Goal: Transaction & Acquisition: Book appointment/travel/reservation

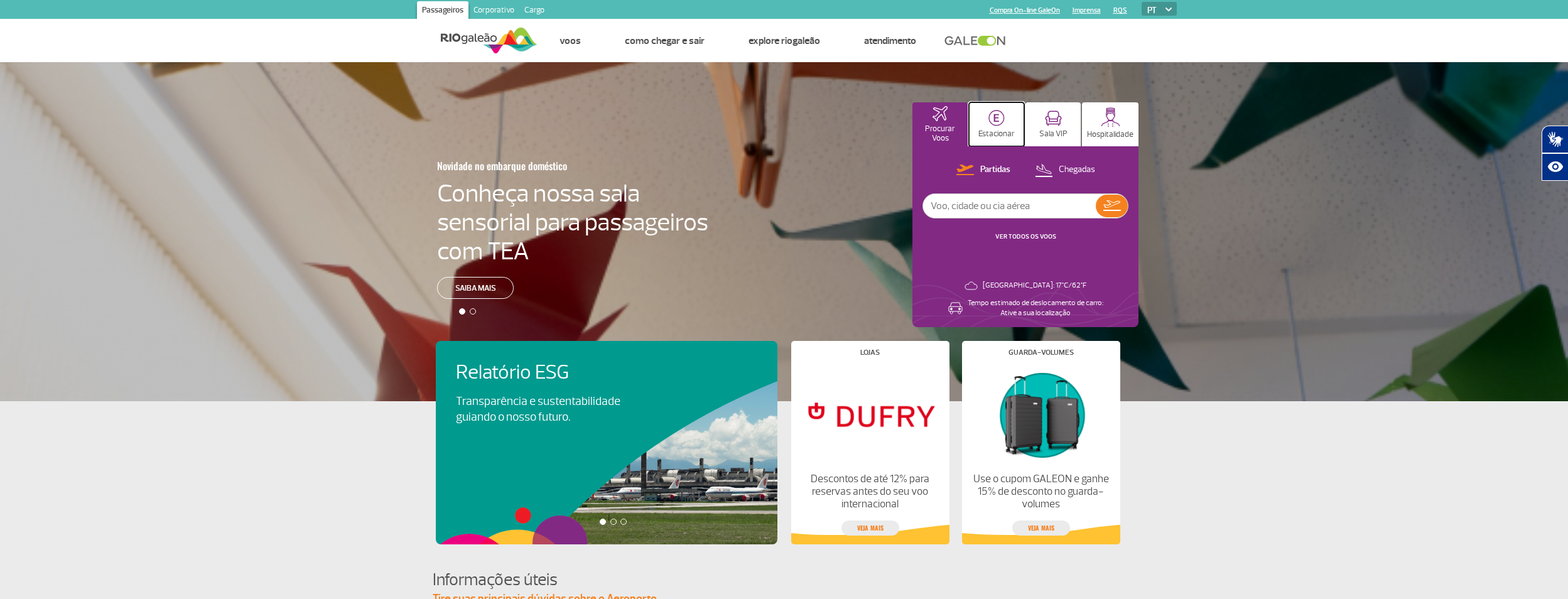
click at [995, 123] on img at bounding box center [996, 118] width 16 height 16
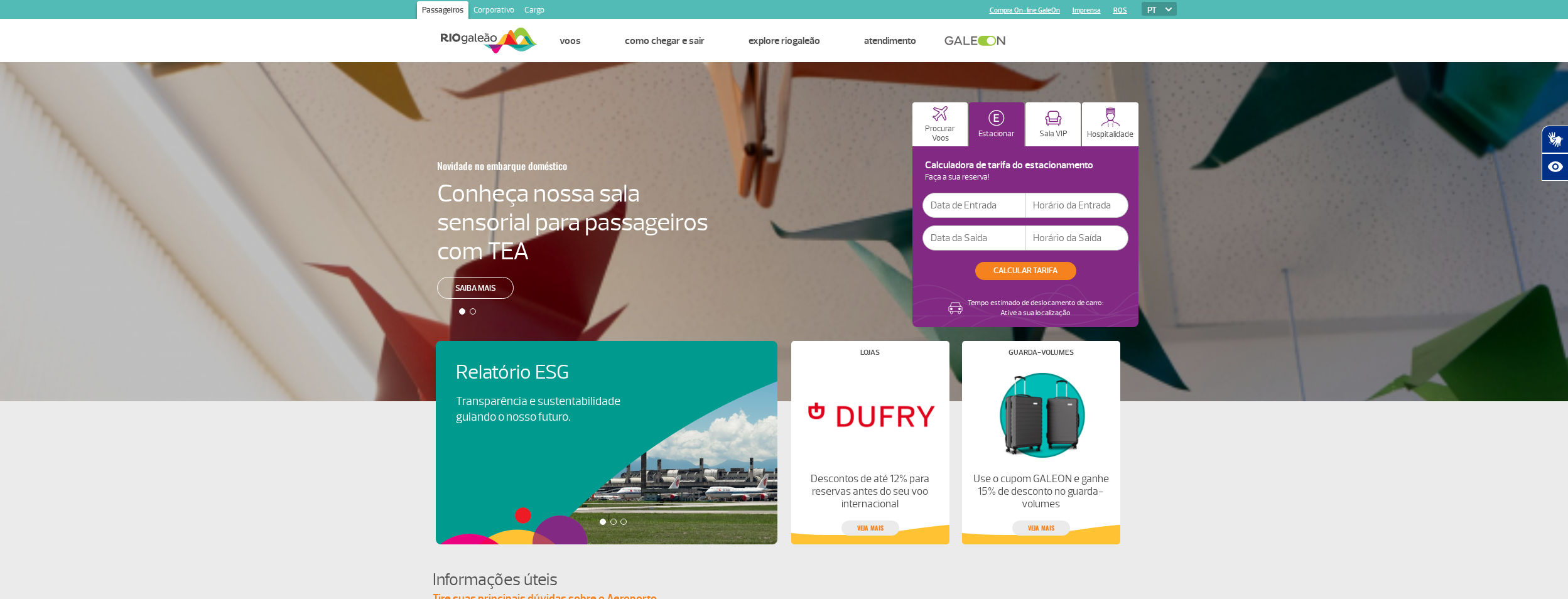
click at [971, 209] on input "text" at bounding box center [973, 205] width 103 height 25
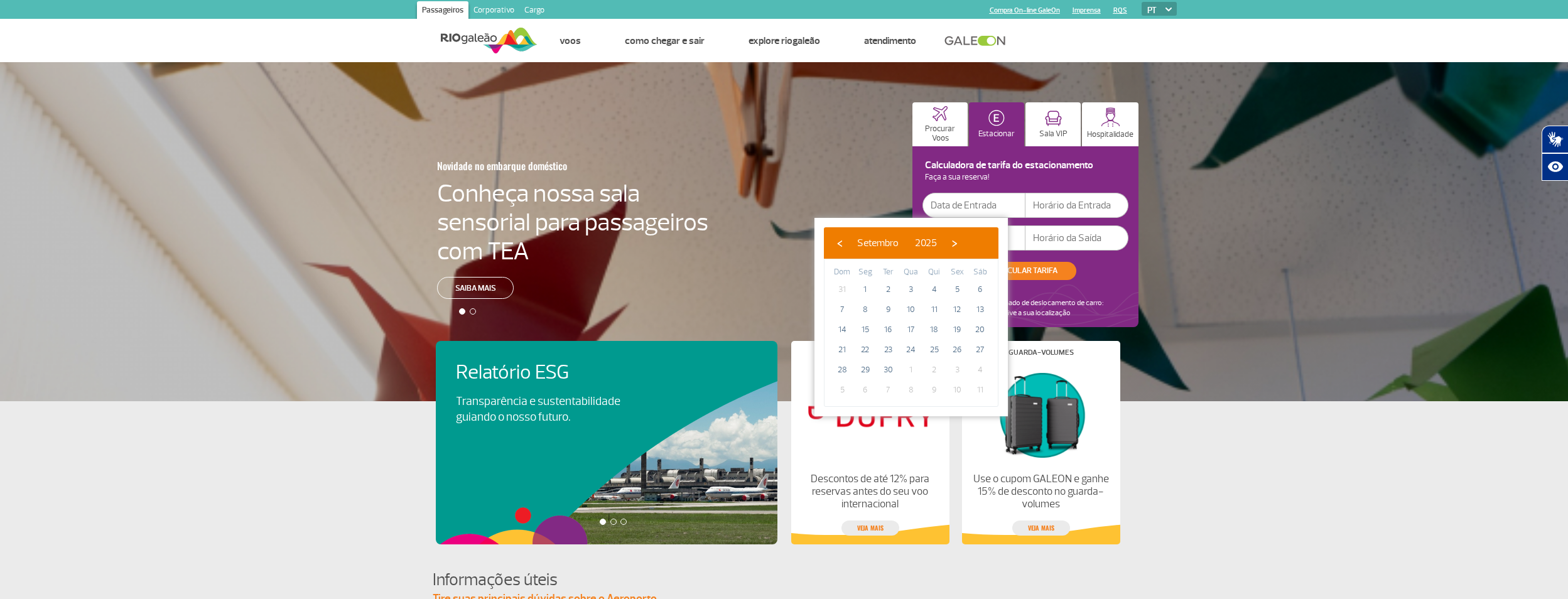
click at [1209, 361] on div "Novidade no embarque doméstico Conheça nossa sala sensorial para passageiros co…" at bounding box center [784, 232] width 1568 height 340
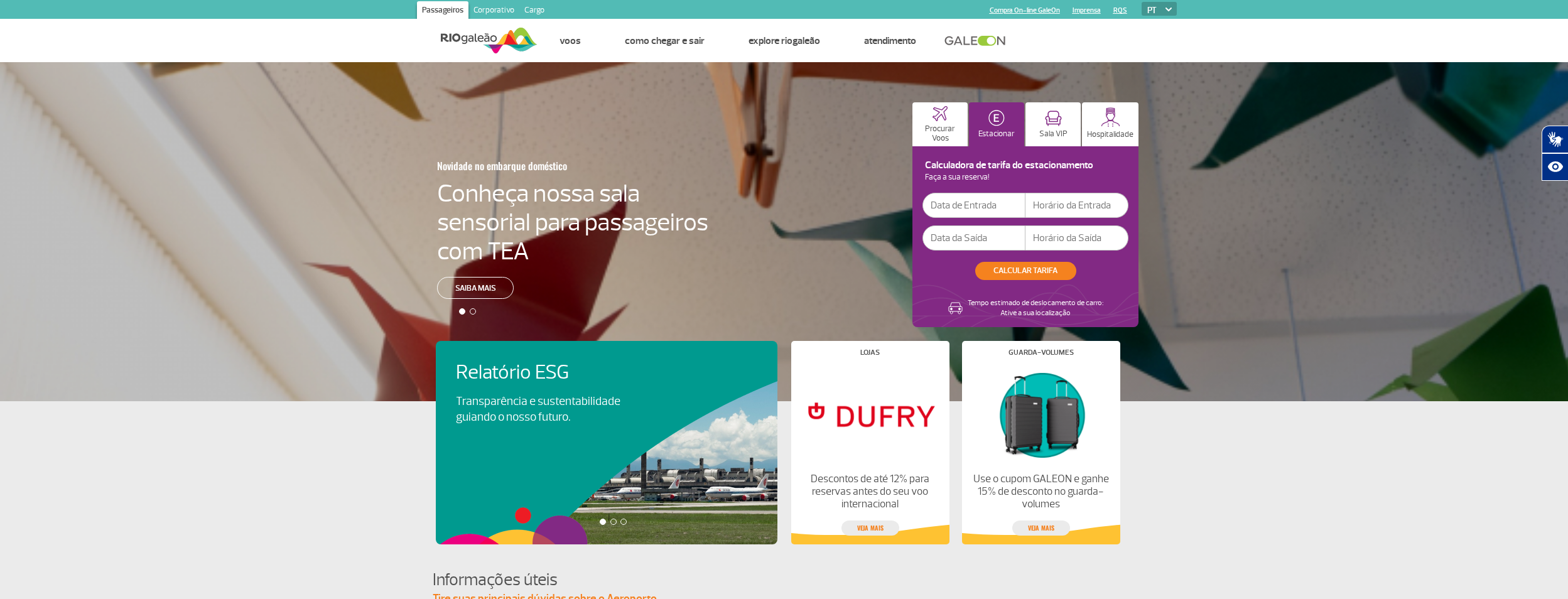
click at [995, 204] on input "text" at bounding box center [973, 205] width 103 height 25
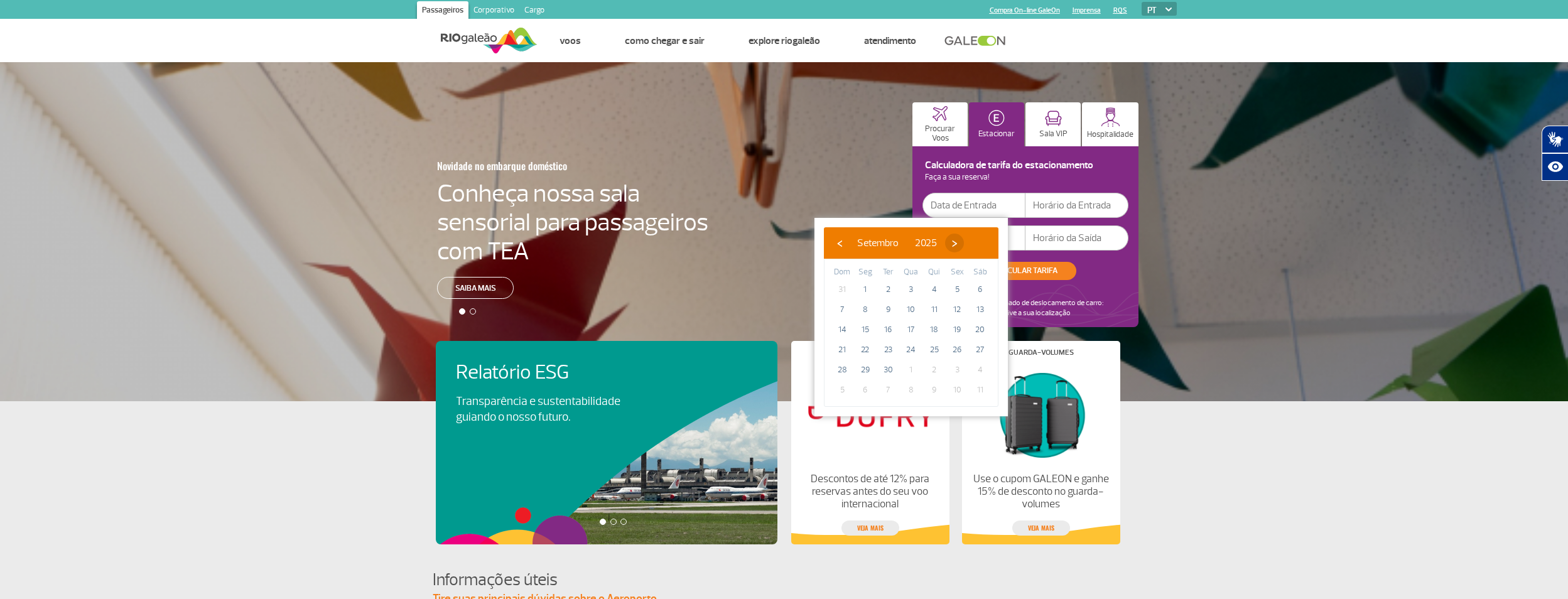
click at [964, 242] on span "›" at bounding box center [954, 243] width 19 height 19
click at [956, 242] on span "›" at bounding box center [946, 243] width 19 height 19
click at [981, 287] on span "1" at bounding box center [979, 289] width 20 height 20
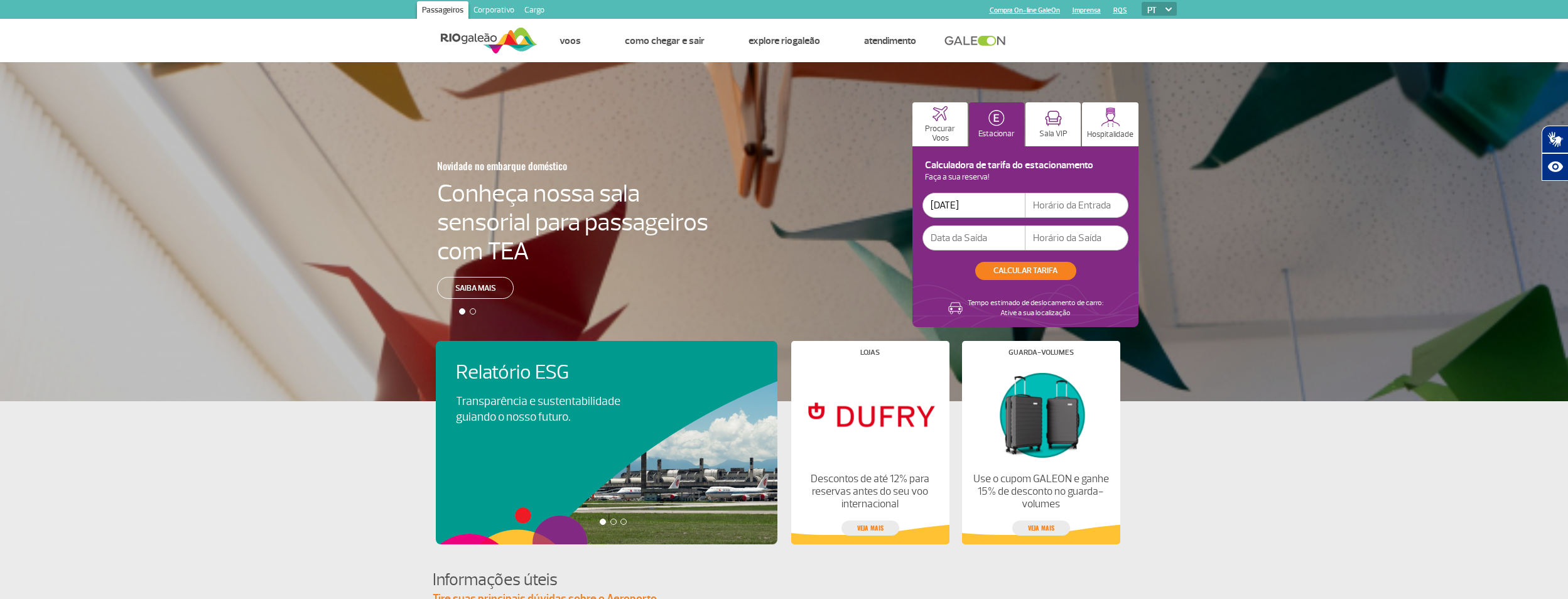
click at [975, 204] on input "[DATE]" at bounding box center [973, 205] width 103 height 25
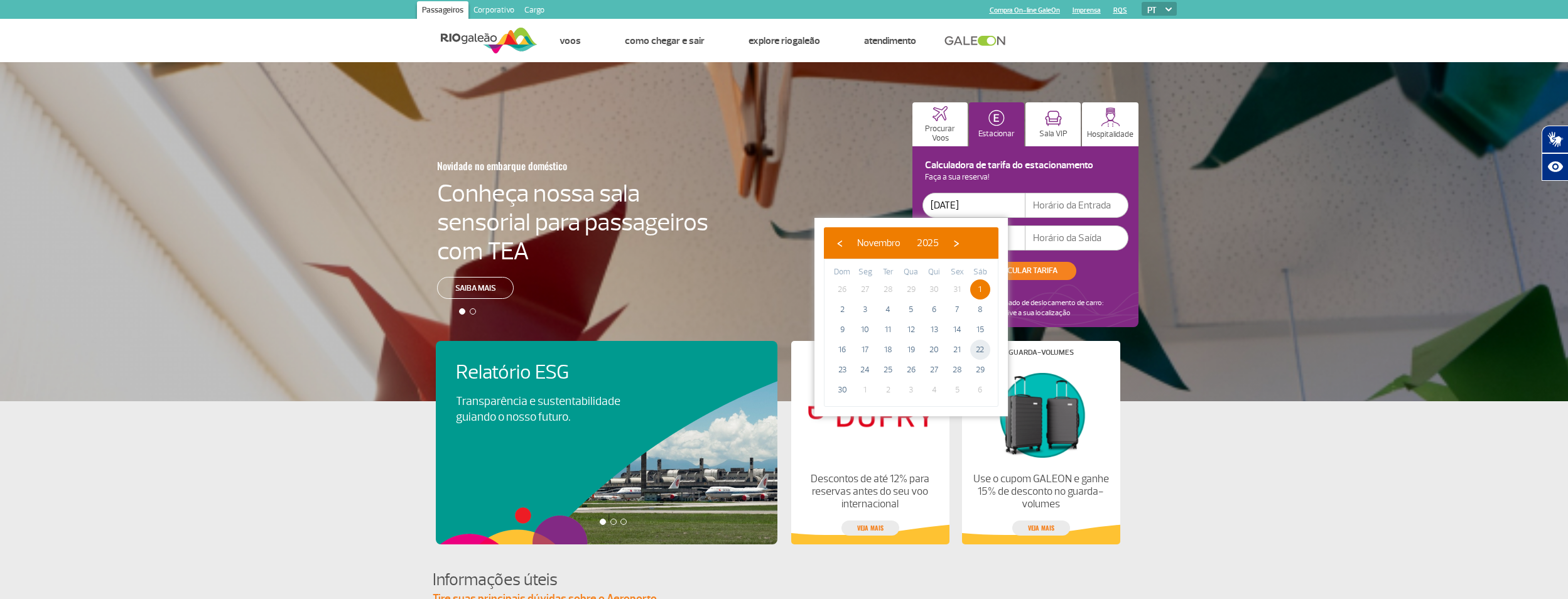
click at [978, 348] on span "22" at bounding box center [979, 349] width 20 height 20
type input "[DATE]"
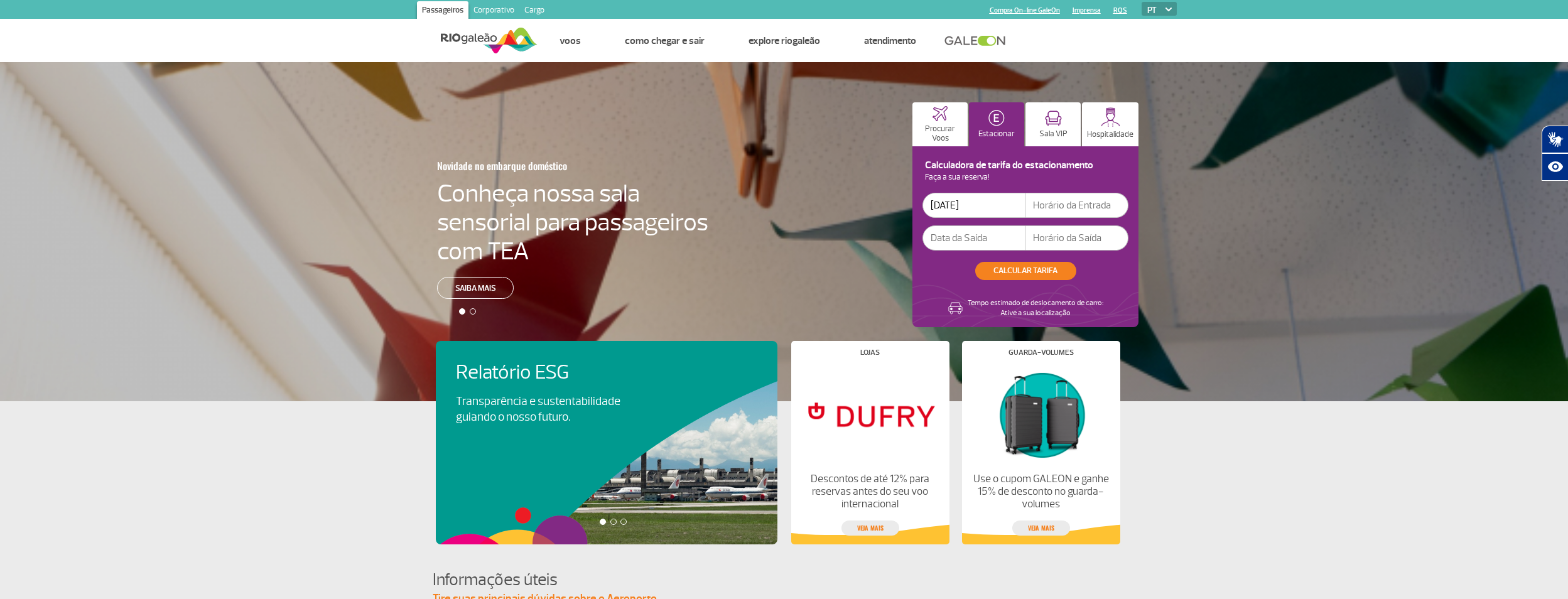
click at [1094, 202] on input "text" at bounding box center [1076, 205] width 103 height 25
click at [997, 237] on input "text" at bounding box center [973, 238] width 103 height 25
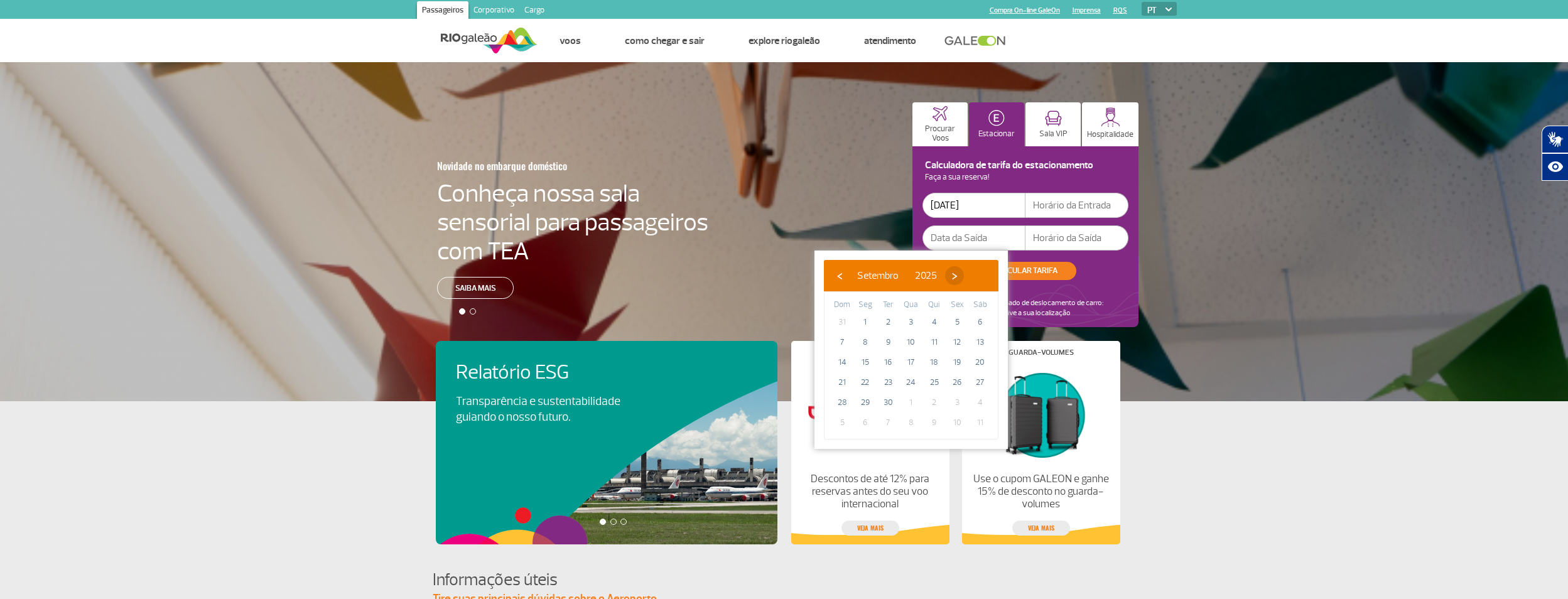
click at [964, 272] on span "›" at bounding box center [954, 275] width 19 height 19
click at [956, 272] on span "›" at bounding box center [946, 275] width 19 height 19
click at [843, 419] on span "30" at bounding box center [842, 423] width 20 height 20
type input "[DATE]"
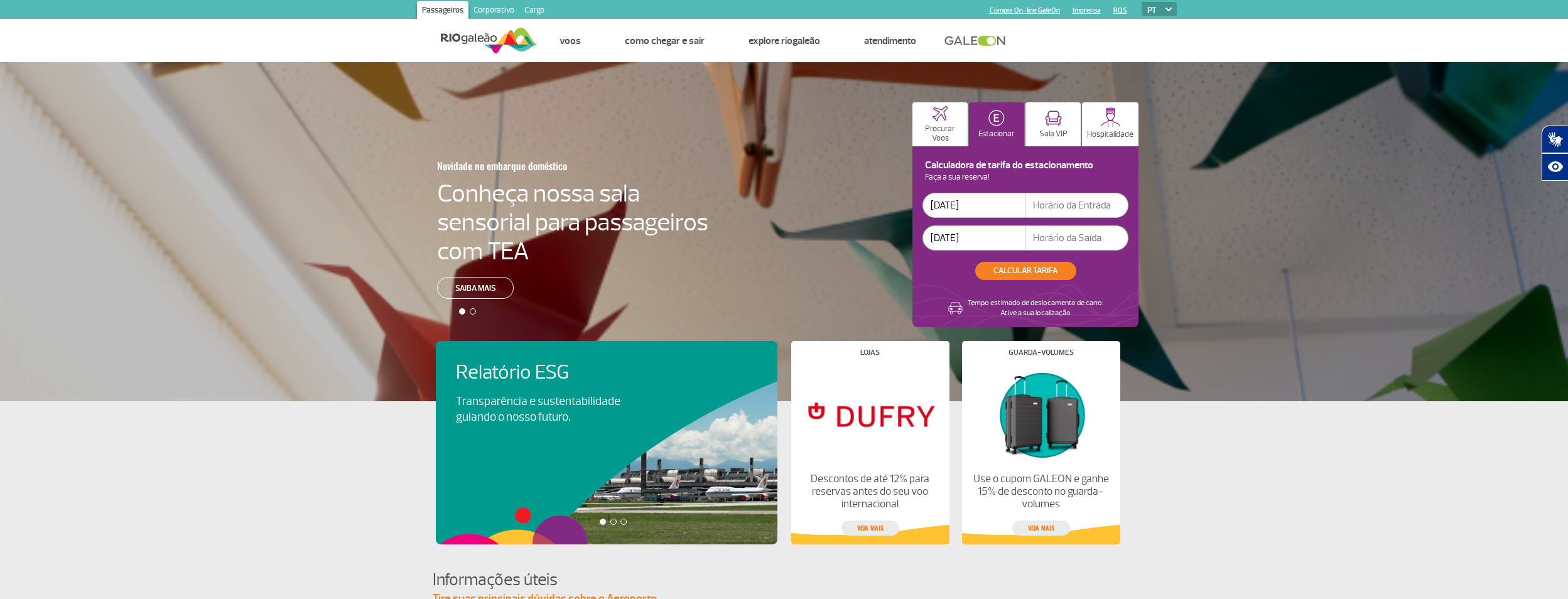
click at [1051, 201] on input "text" at bounding box center [1076, 205] width 103 height 25
click at [1059, 205] on input "text" at bounding box center [1076, 205] width 103 height 25
type input "14:00"
click at [1042, 229] on input "text" at bounding box center [1076, 238] width 103 height 25
type input "14:00"
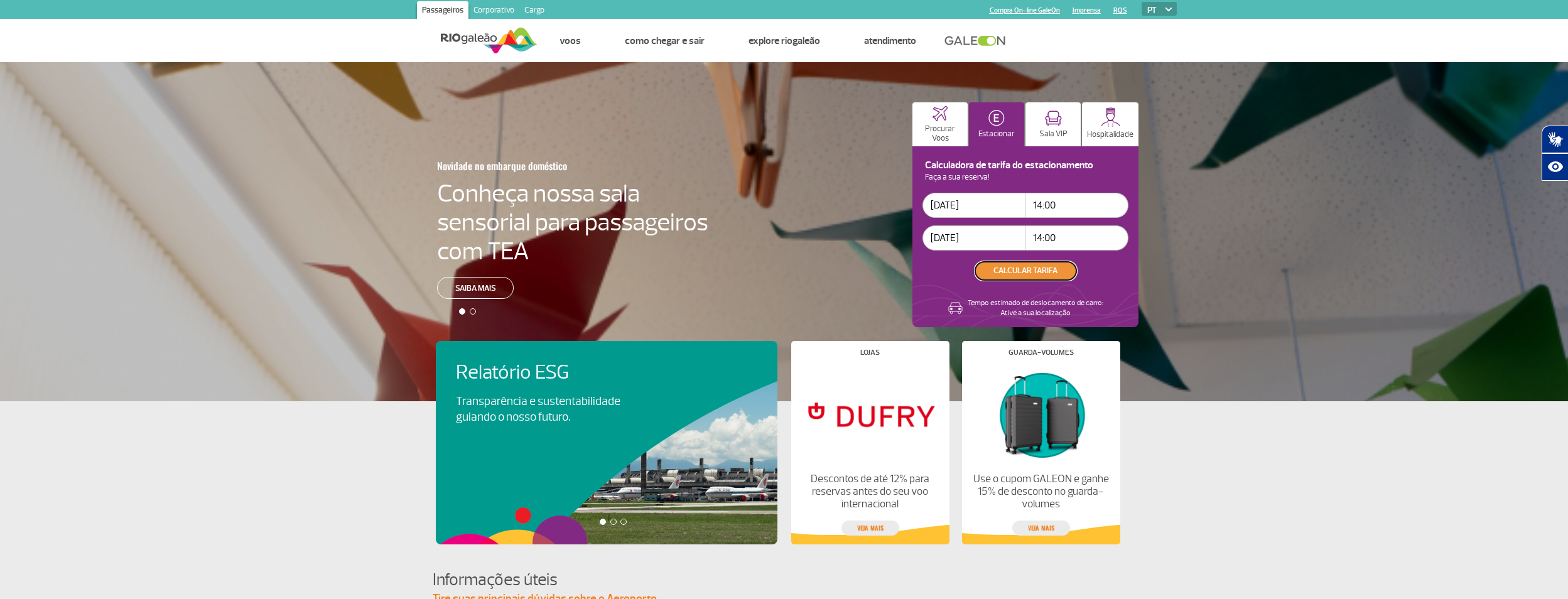
click at [1023, 265] on button "CALCULAR TARIFA" at bounding box center [1026, 271] width 101 height 18
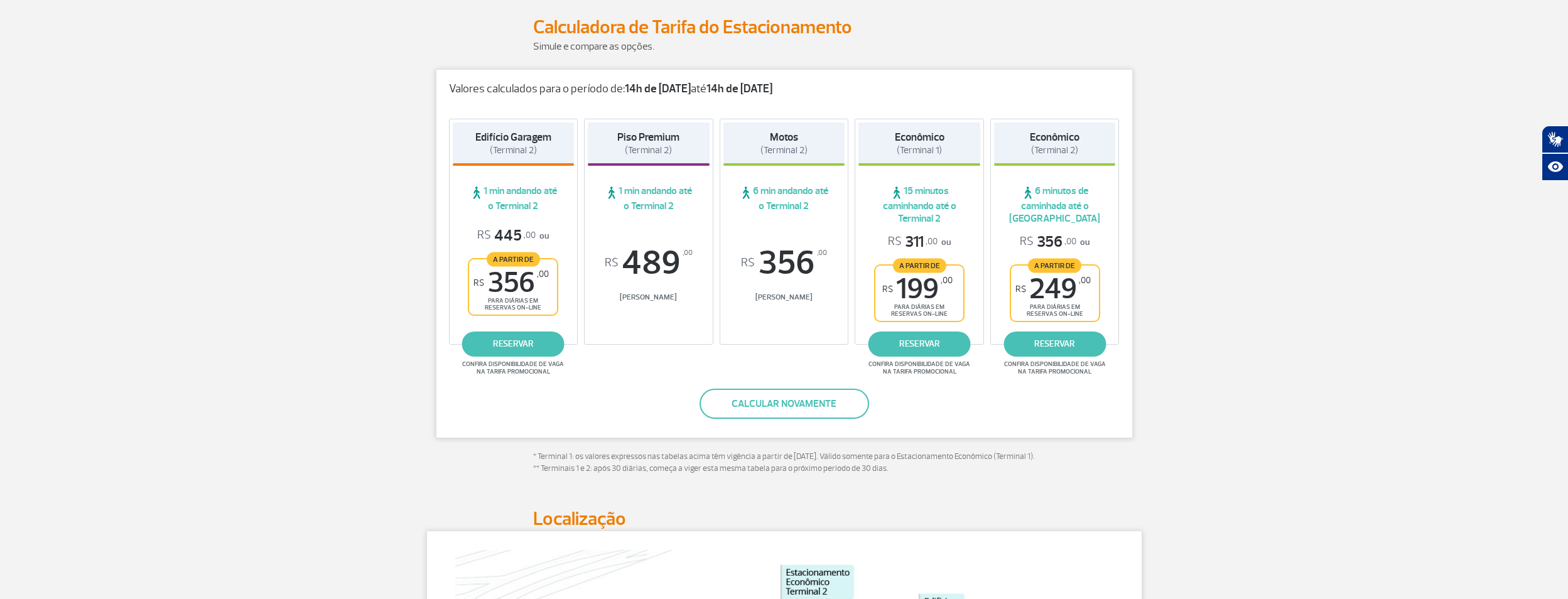
scroll to position [106, 0]
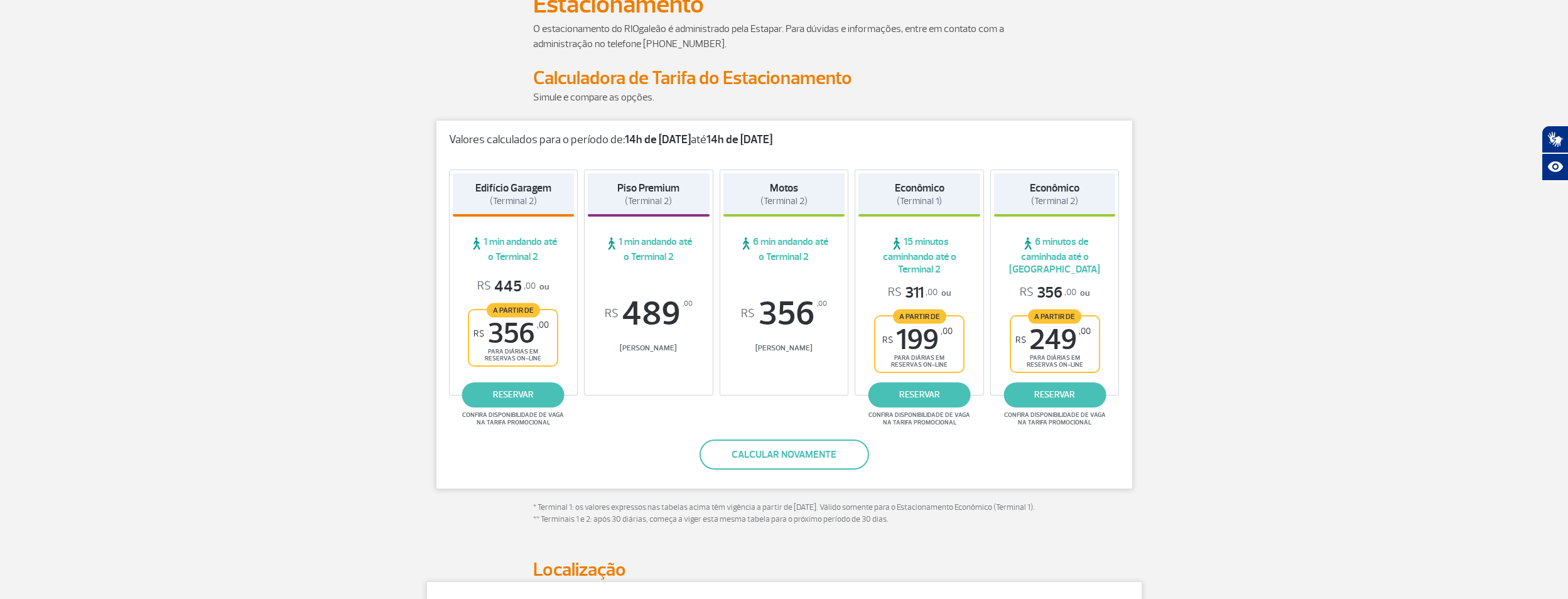
click at [906, 197] on span "(Terminal 1)" at bounding box center [919, 201] width 46 height 12
click at [920, 397] on link "reservar" at bounding box center [919, 394] width 102 height 25
